Goal: Task Accomplishment & Management: Manage account settings

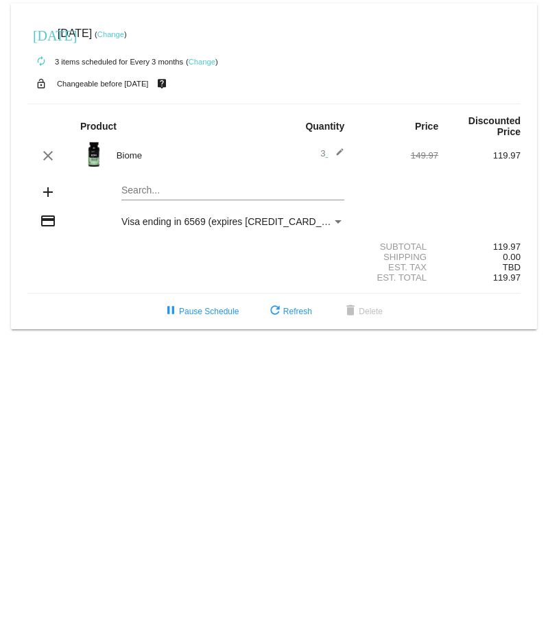
click at [93, 159] on img at bounding box center [93, 154] width 27 height 27
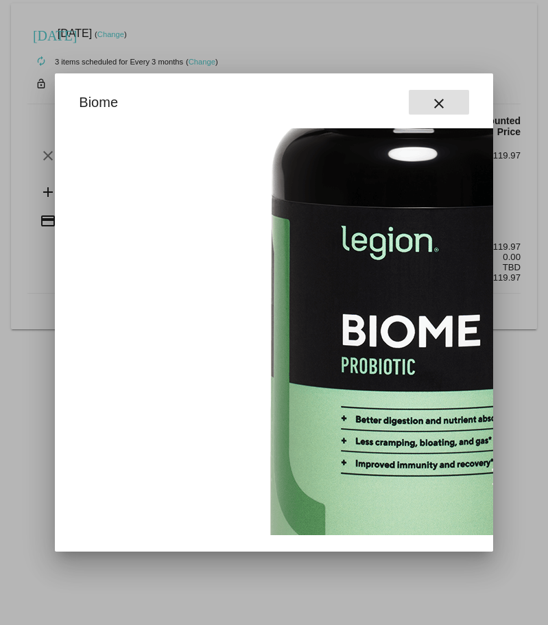
scroll to position [206, 0]
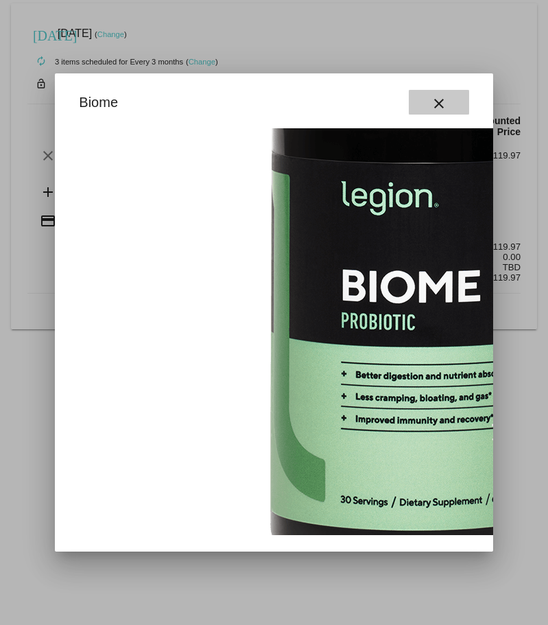
click at [440, 105] on mat-icon "close" at bounding box center [439, 103] width 16 height 16
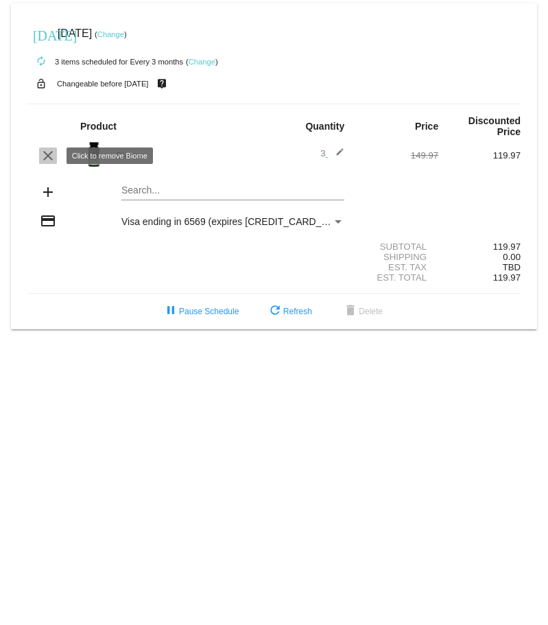
click at [47, 154] on mat-icon "clear" at bounding box center [48, 155] width 16 height 16
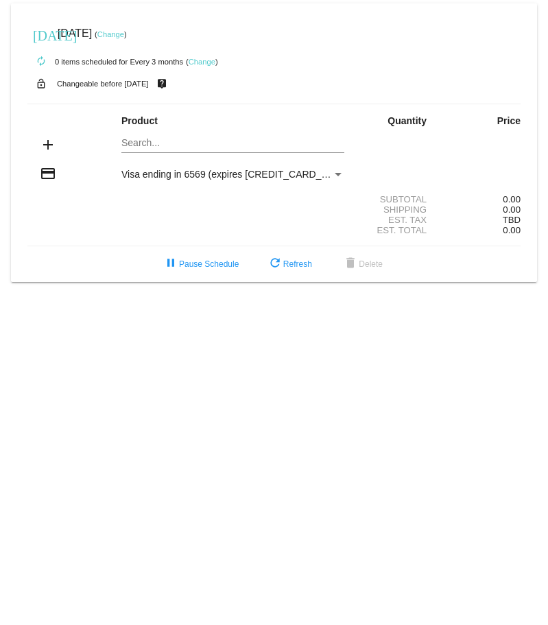
click at [124, 35] on link "Change" at bounding box center [110, 34] width 27 height 8
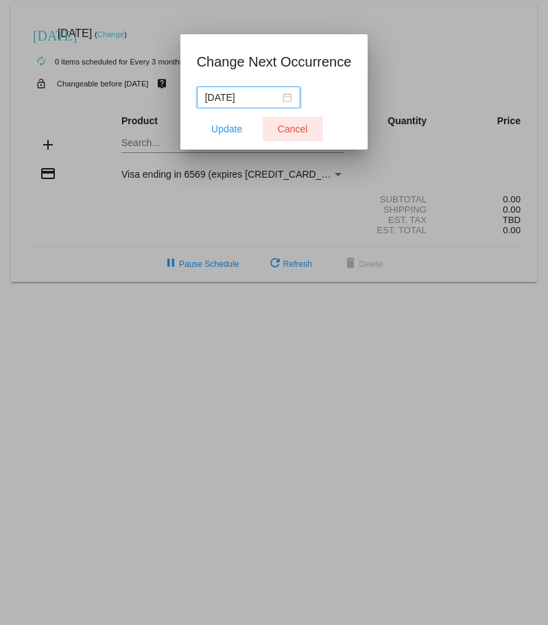
click at [300, 119] on button "Cancel" at bounding box center [293, 129] width 60 height 25
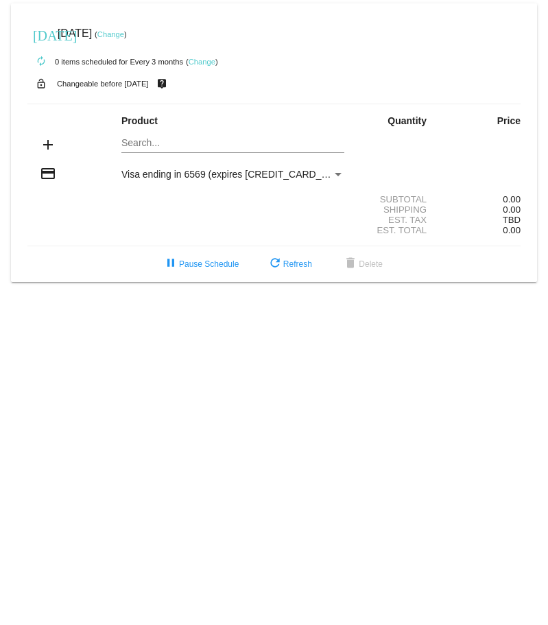
click at [171, 322] on body "[DATE] [DATE] ( Change ) autorenew 0 items scheduled for Every 3 months ( Chang…" at bounding box center [274, 312] width 548 height 625
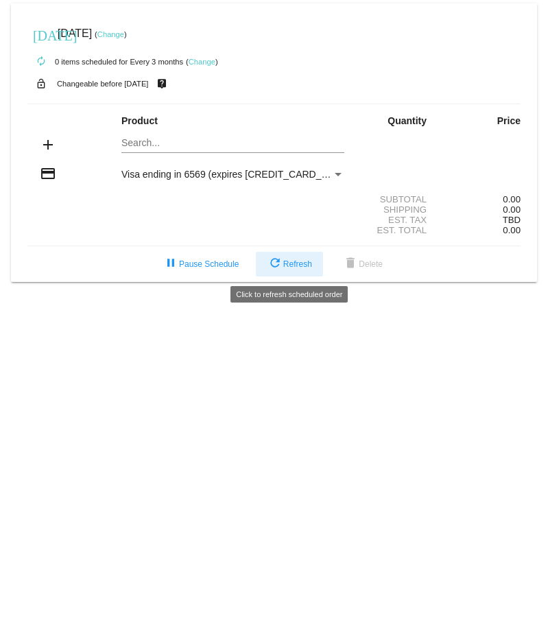
click at [276, 265] on mat-icon "refresh" at bounding box center [275, 264] width 16 height 16
